Goal: Task Accomplishment & Management: Manage account settings

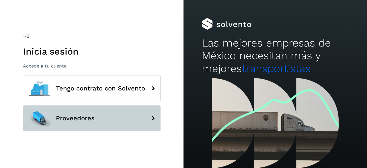
click at [70, 123] on button "Proveedores" at bounding box center [92, 118] width 138 height 26
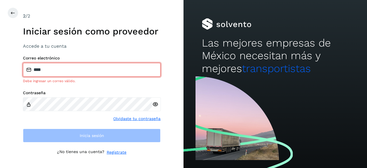
click at [89, 72] on input "****" at bounding box center [92, 70] width 138 height 14
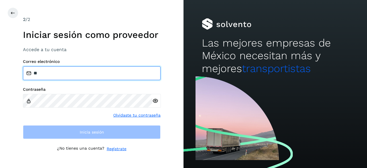
type input "*"
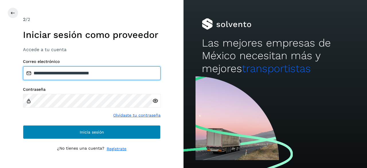
type input "**********"
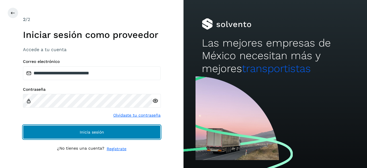
click at [57, 135] on button "Inicia sesión" at bounding box center [92, 132] width 138 height 14
click at [92, 135] on button "Inicia sesión" at bounding box center [92, 132] width 138 height 14
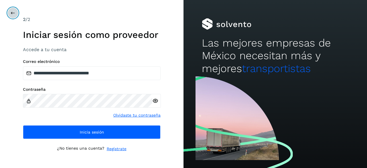
click at [8, 11] on button at bounding box center [12, 12] width 11 height 11
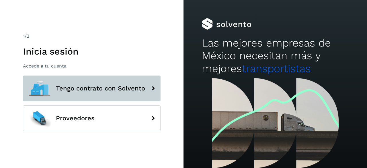
click at [59, 90] on span "Tengo contrato con Solvento" at bounding box center [100, 88] width 89 height 7
click at [152, 89] on icon at bounding box center [152, 88] width 11 height 11
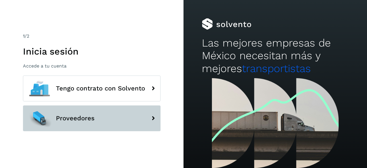
click at [97, 123] on button "Proveedores" at bounding box center [92, 118] width 138 height 26
click at [98, 123] on button "Proveedores" at bounding box center [92, 118] width 138 height 26
click at [153, 118] on icon at bounding box center [152, 117] width 11 height 11
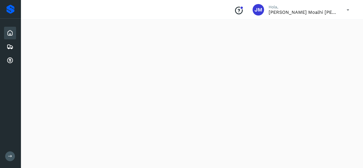
scroll to position [172, 0]
click at [6, 63] on div "Cuentas por cobrar" at bounding box center [10, 60] width 12 height 13
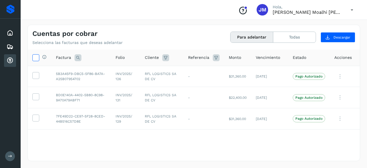
click at [32, 59] on label at bounding box center [35, 57] width 7 height 7
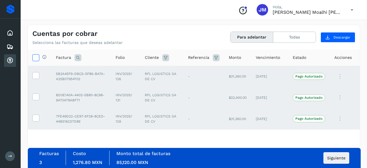
click at [34, 59] on icon at bounding box center [36, 57] width 6 height 6
